Goal: Find specific page/section: Find specific page/section

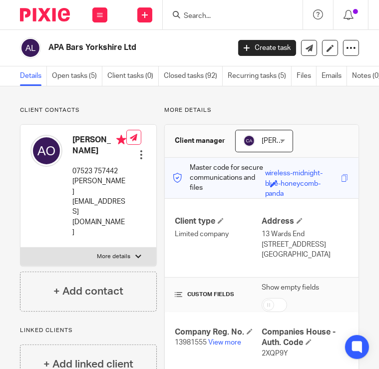
click at [230, 18] on input "Search" at bounding box center [228, 16] width 90 height 9
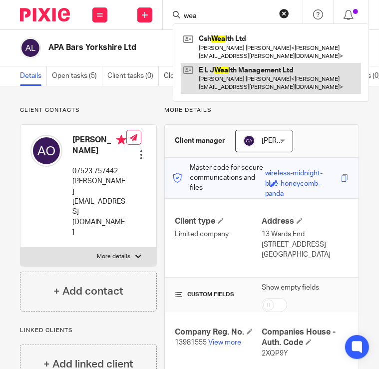
type input "wea"
click at [236, 63] on link at bounding box center [271, 78] width 180 height 31
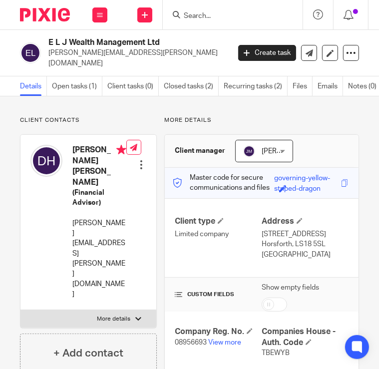
click at [218, 338] on p "08956693 View more" at bounding box center [218, 343] width 87 height 10
click at [219, 339] on link "View more" at bounding box center [224, 342] width 33 height 7
